Goal: Task Accomplishment & Management: Manage account settings

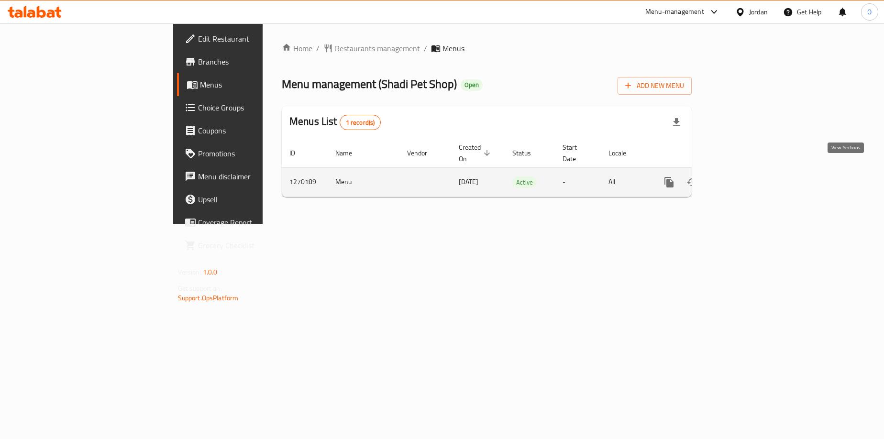
click at [743, 176] on icon "enhanced table" at bounding box center [737, 181] width 11 height 11
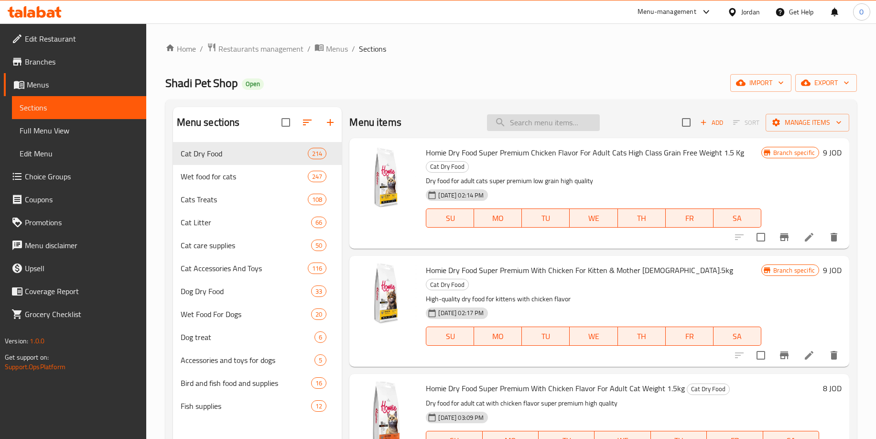
click at [523, 126] on input "search" at bounding box center [543, 122] width 113 height 17
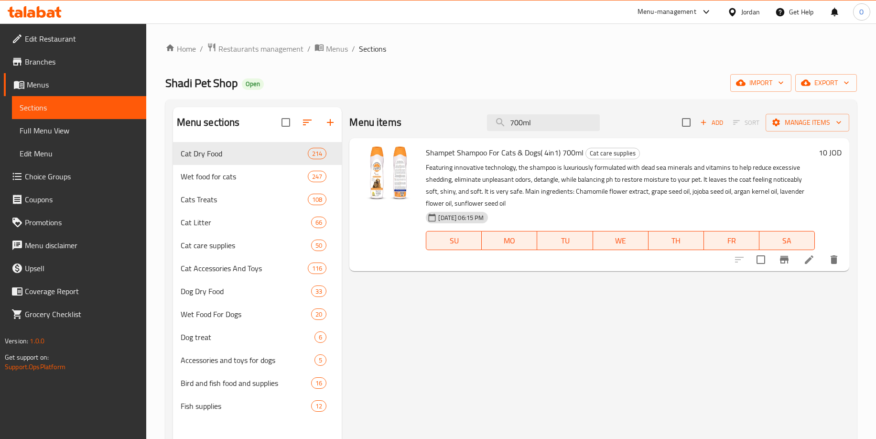
type input "700ml"
click at [803, 262] on li at bounding box center [809, 259] width 27 height 17
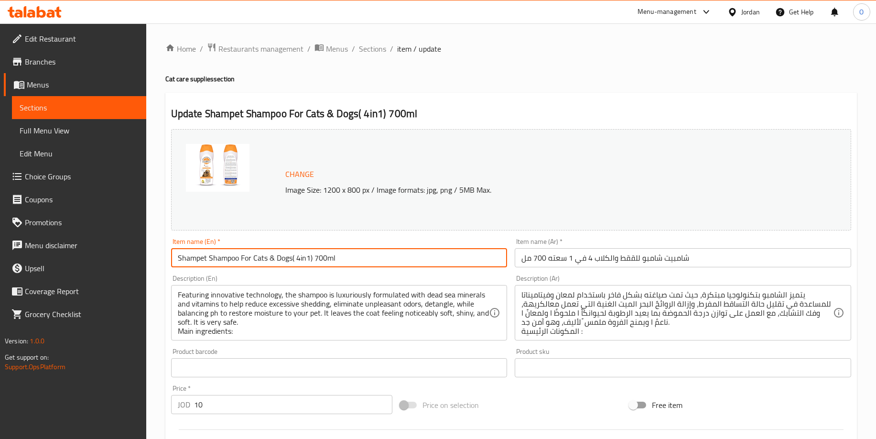
drag, startPoint x: 267, startPoint y: 255, endPoint x: 153, endPoint y: 282, distance: 117.4
click at [153, 282] on div "Home / Restaurants management / Menus / Sections / item / update Cat care suppl…" at bounding box center [511, 356] width 730 height 666
click at [373, 52] on span "Sections" at bounding box center [372, 48] width 27 height 11
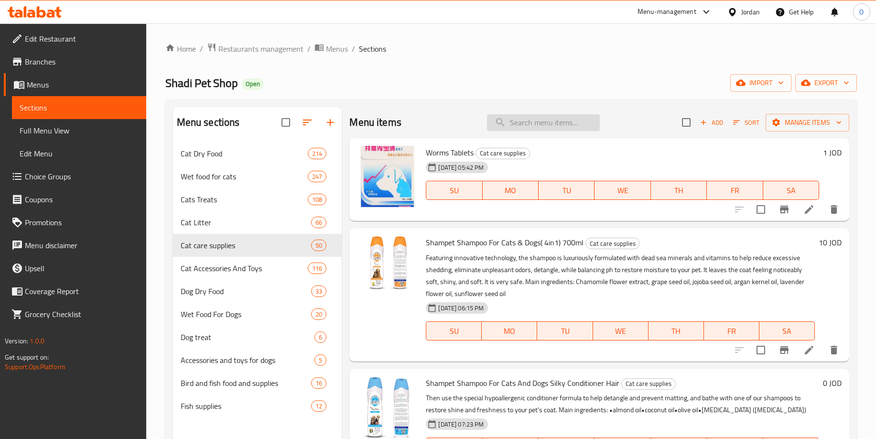
click at [520, 124] on input "search" at bounding box center [543, 122] width 113 height 17
paste input "Shampet Shampoo For Cats"
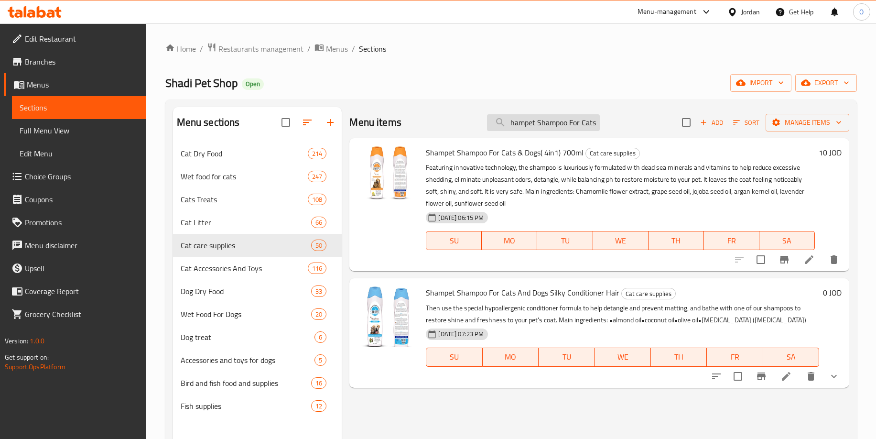
click at [511, 122] on input "Shampet Shampoo For Cats" at bounding box center [543, 122] width 113 height 17
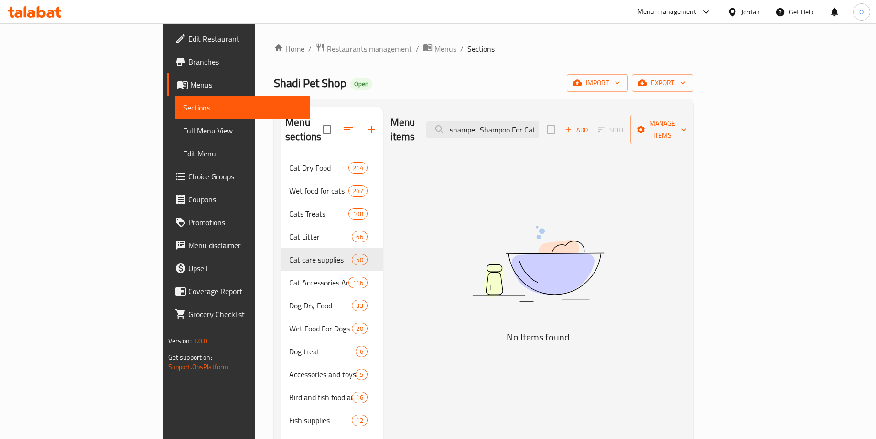
scroll to position [0, 8]
drag, startPoint x: 585, startPoint y: 121, endPoint x: 637, endPoint y: 132, distance: 53.6
click at [637, 132] on div "Menu items Sshampet Shampoo For Cats Add Sort Manage items" at bounding box center [539, 129] width 296 height 45
drag, startPoint x: 514, startPoint y: 123, endPoint x: 469, endPoint y: 123, distance: 44.9
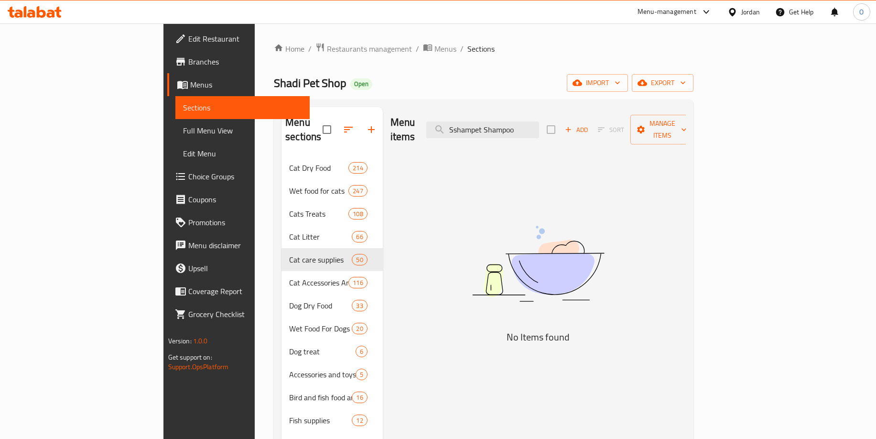
click at [469, 123] on div "Menu items Sshampet Shampoo Add Sort Manage items" at bounding box center [539, 129] width 296 height 45
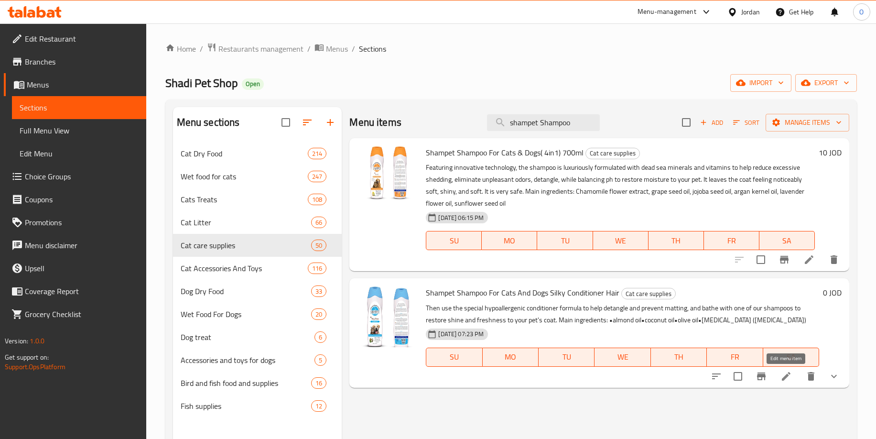
type input "shampet Shampoo"
click at [785, 376] on icon at bounding box center [786, 376] width 9 height 9
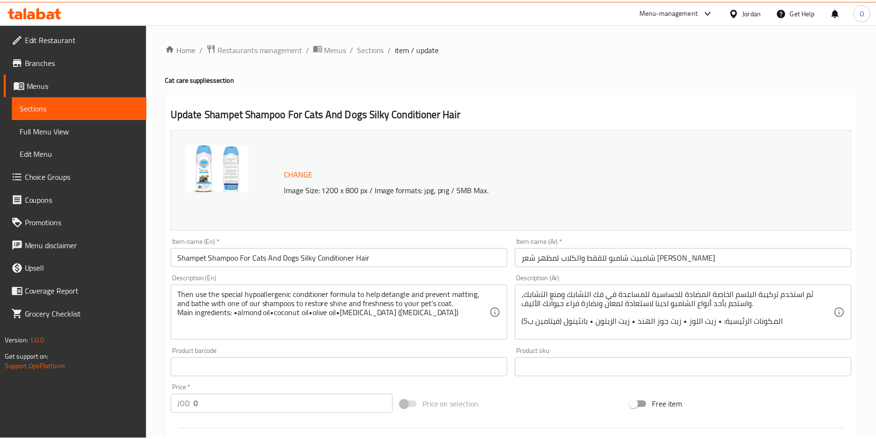
scroll to position [272, 0]
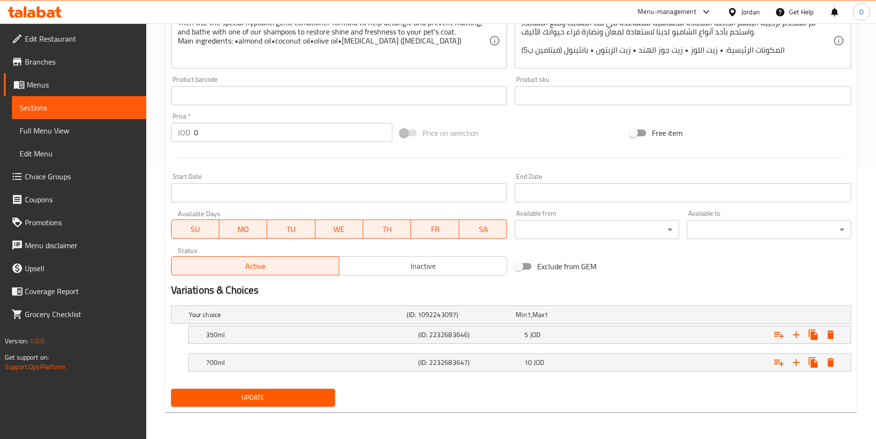
drag, startPoint x: 223, startPoint y: 402, endPoint x: 403, endPoint y: 278, distance: 218.0
click at [223, 402] on span "Update" at bounding box center [253, 398] width 149 height 12
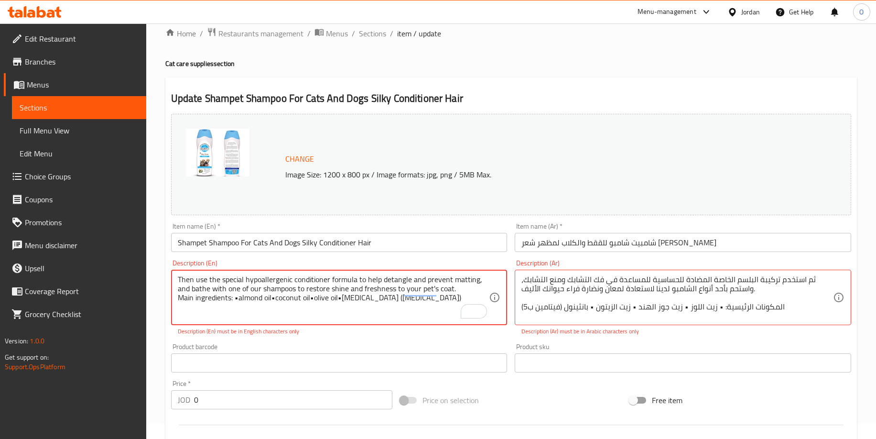
scroll to position [0, 0]
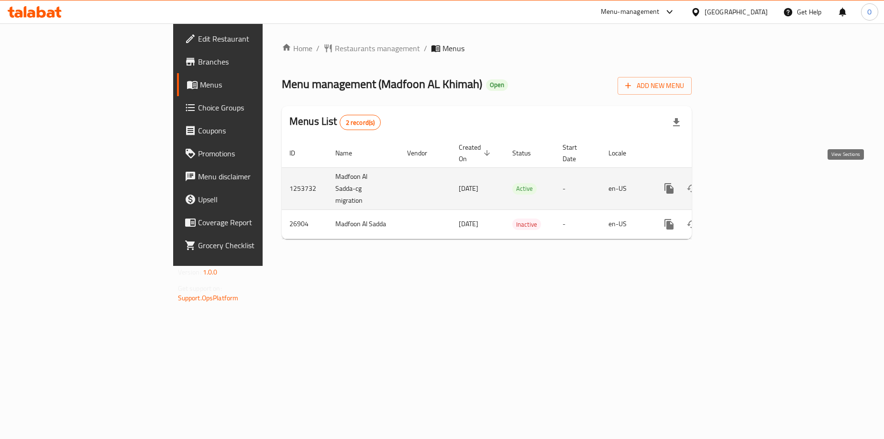
click at [743, 183] on icon "enhanced table" at bounding box center [737, 188] width 11 height 11
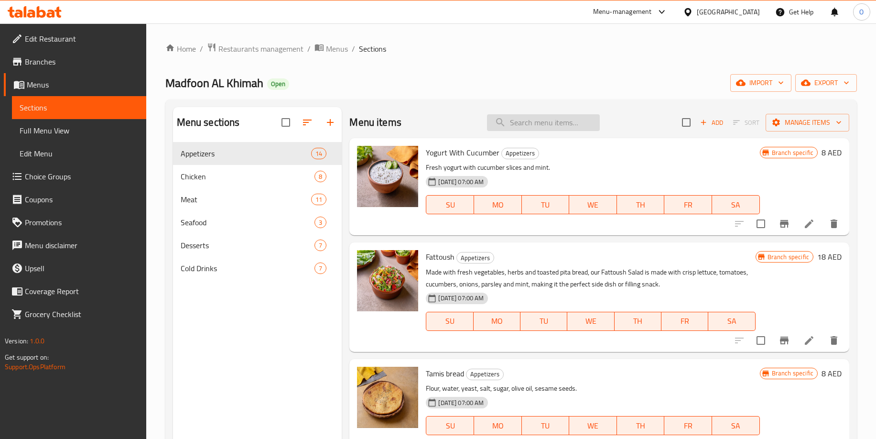
paste input "Chicken Madfoon Normal"
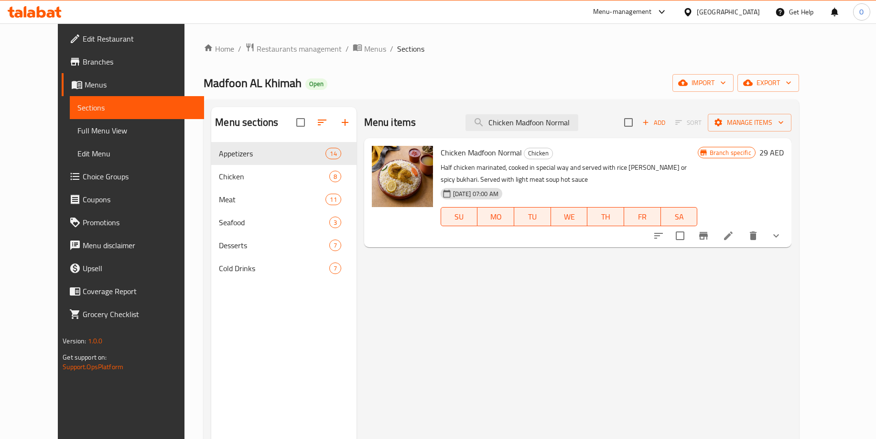
type input "Chicken Madfoon Normal"
click at [742, 235] on li at bounding box center [728, 235] width 27 height 17
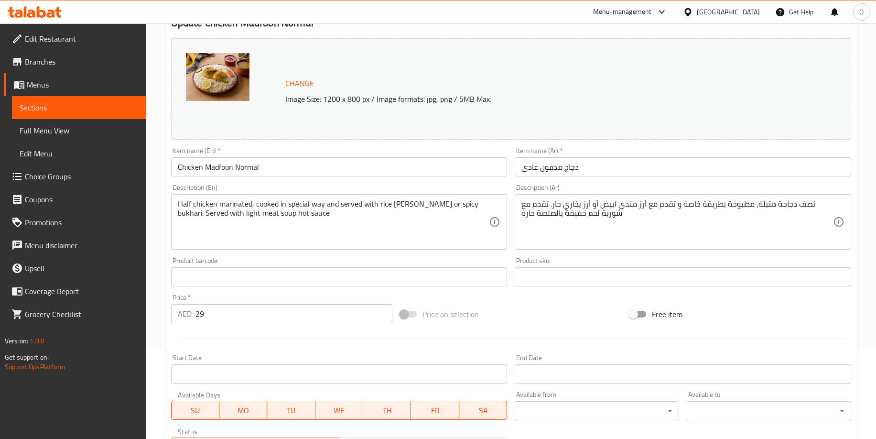
scroll to position [266, 0]
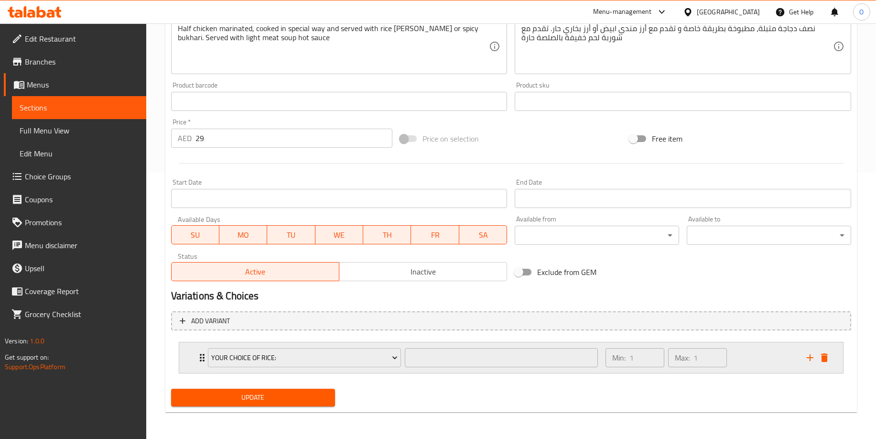
click at [204, 357] on div "Your Choice Of Rice: ​" at bounding box center [403, 357] width 402 height 31
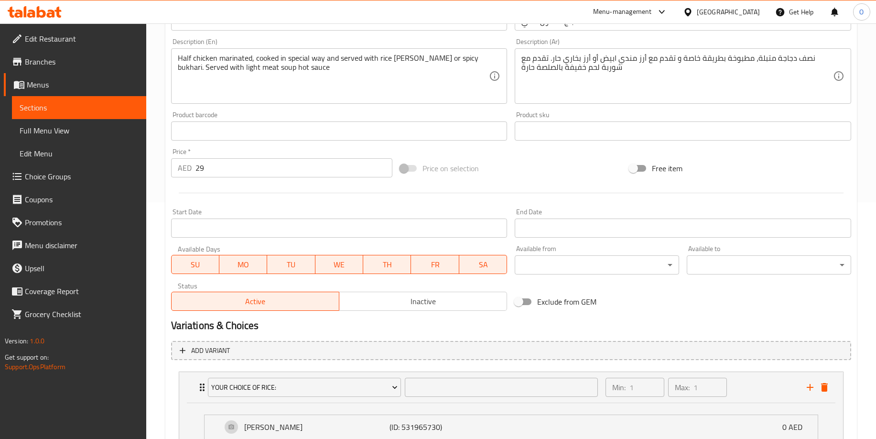
scroll to position [112, 0]
